Goal: Task Accomplishment & Management: Complete application form

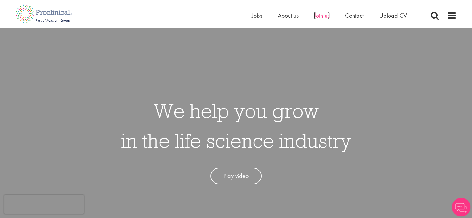
click at [319, 16] on span "Join us" at bounding box center [322, 15] width 16 height 8
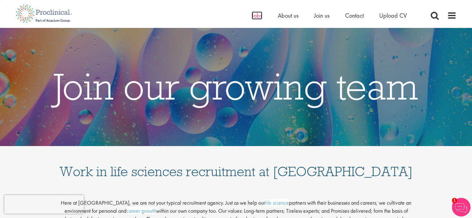
click at [253, 16] on span "Jobs" at bounding box center [257, 15] width 11 height 8
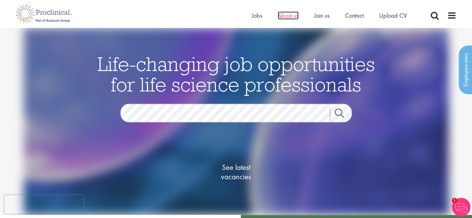
click at [290, 14] on span "About us" at bounding box center [288, 15] width 21 height 8
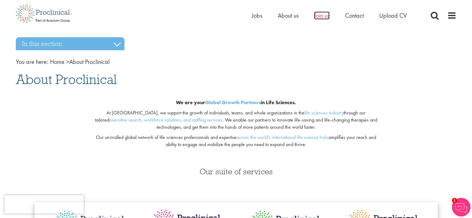
click at [322, 19] on span "Join us" at bounding box center [322, 15] width 16 height 8
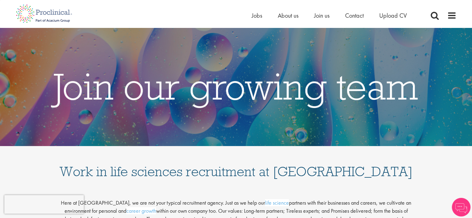
click at [354, 20] on div "Home Jobs About us Join us Contact Upload CV" at bounding box center [337, 17] width 171 height 12
click at [351, 13] on span "Contact" at bounding box center [354, 15] width 19 height 8
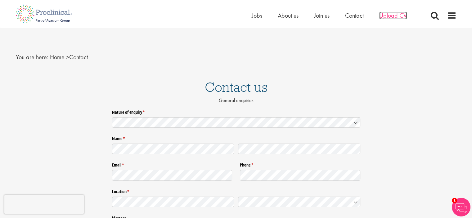
click at [393, 15] on span "Upload CV" at bounding box center [393, 15] width 28 height 8
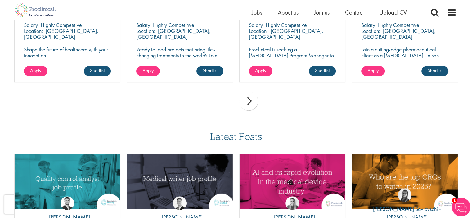
scroll to position [527, 0]
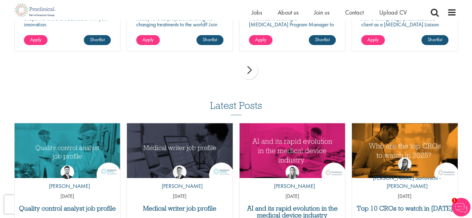
click at [248, 71] on div "next" at bounding box center [248, 70] width 19 height 19
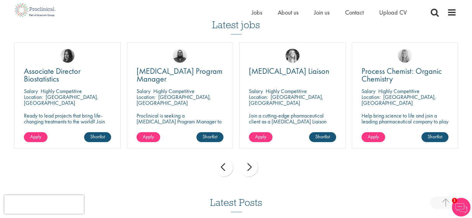
scroll to position [434, 0]
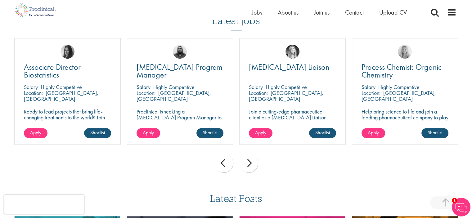
click at [251, 162] on div "next" at bounding box center [248, 163] width 19 height 19
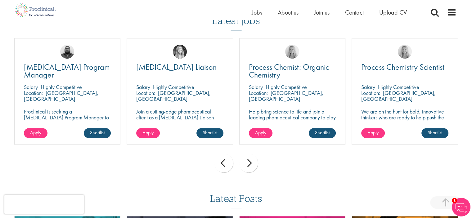
click at [251, 162] on div "next" at bounding box center [248, 163] width 19 height 19
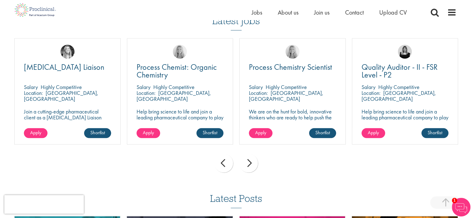
click at [251, 162] on div "next" at bounding box center [248, 163] width 19 height 19
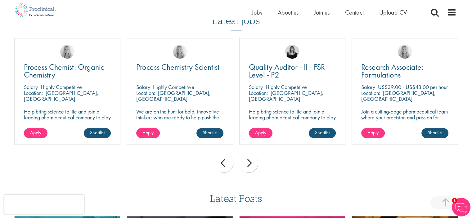
click at [251, 162] on div "next" at bounding box center [248, 163] width 19 height 19
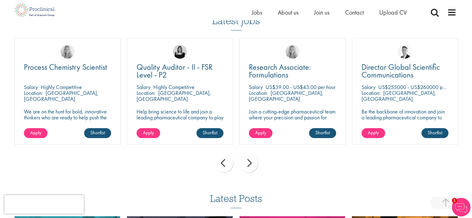
click at [251, 162] on div "next" at bounding box center [248, 163] width 19 height 19
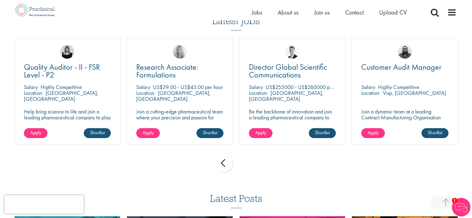
click at [251, 162] on div "prev next" at bounding box center [236, 164] width 450 height 27
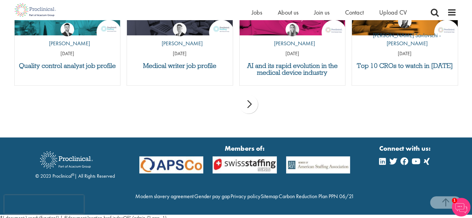
scroll to position [686, 0]
